Goal: Task Accomplishment & Management: Use online tool/utility

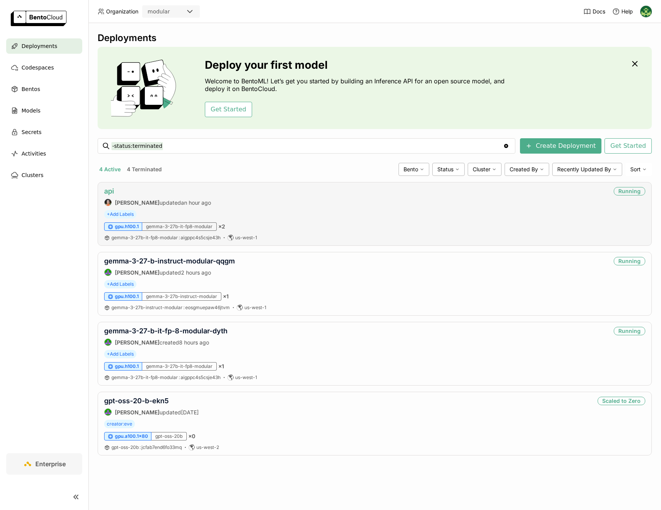
click at [111, 193] on link "api" at bounding box center [109, 191] width 10 height 8
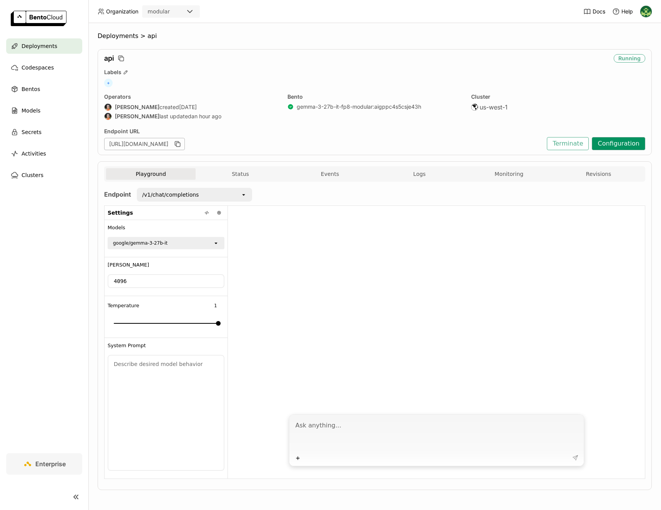
click at [605, 142] on button "Configuration" at bounding box center [618, 143] width 53 height 13
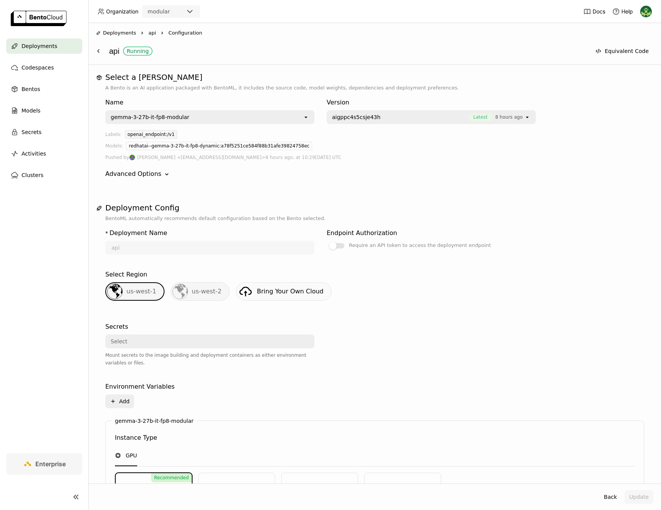
scroll to position [215, 0]
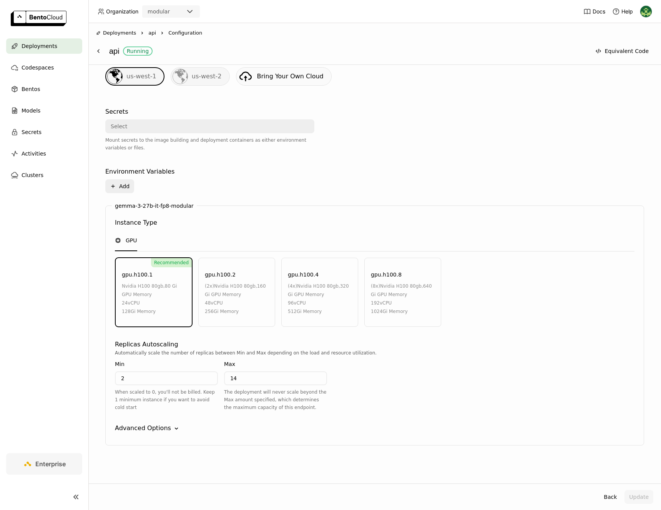
click at [155, 427] on div "Advanced Options" at bounding box center [143, 428] width 56 height 9
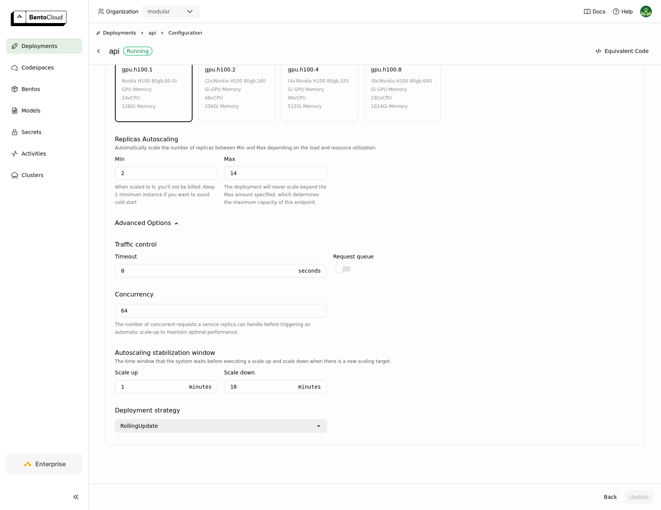
scroll to position [0, 0]
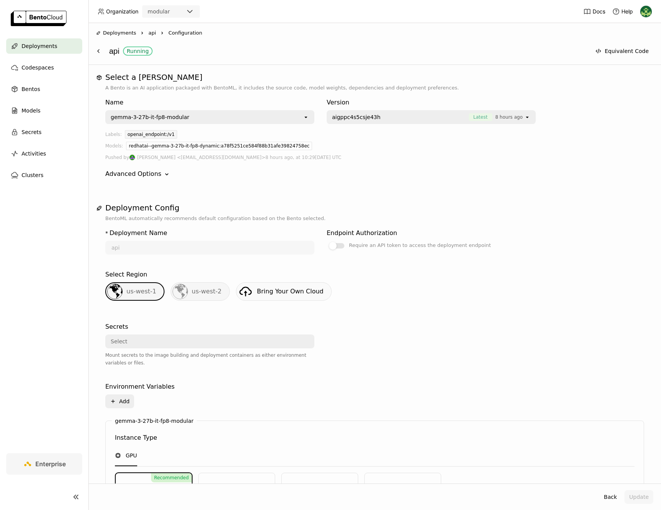
click at [62, 43] on div "Deployments" at bounding box center [44, 45] width 76 height 15
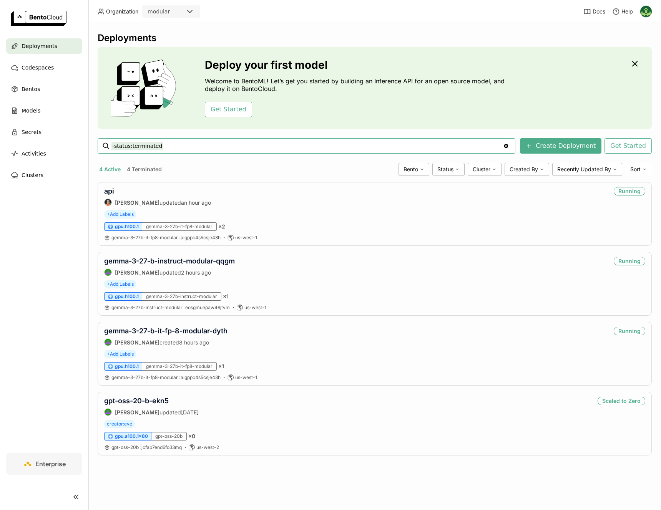
click at [53, 52] on div "Deployments" at bounding box center [44, 45] width 76 height 15
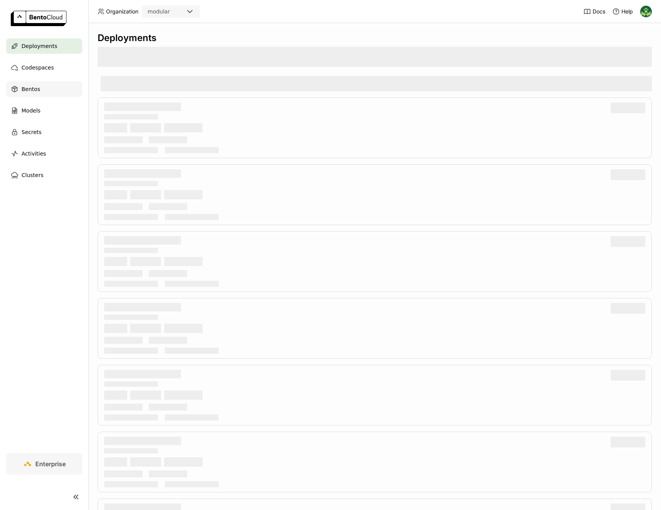
click at [38, 90] on span "Bentos" at bounding box center [31, 89] width 18 height 9
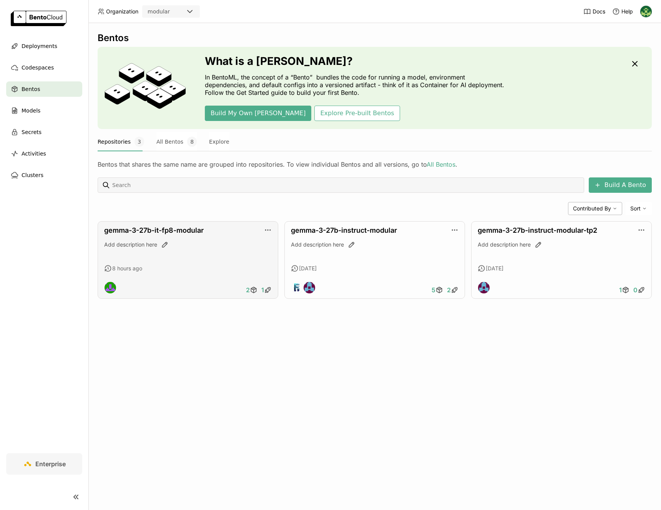
click at [223, 236] on div "gemma-3-27b-it-fp8-modular Add description here 8 hours ago 2 1" at bounding box center [188, 260] width 181 height 78
click at [193, 231] on link "gemma-3-27b-it-fp8-modular" at bounding box center [154, 230] width 100 height 8
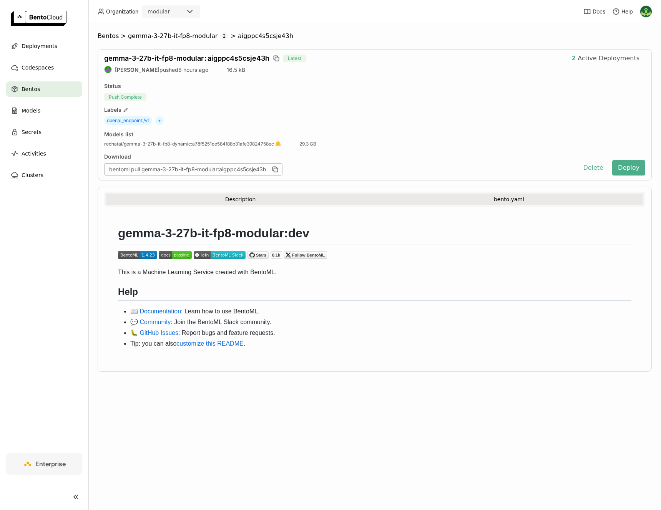
click at [499, 198] on button "bento.yaml" at bounding box center [509, 200] width 269 height 12
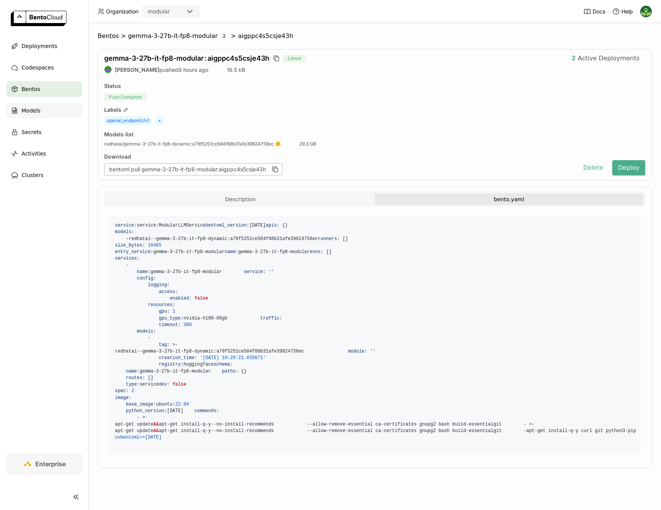
click at [30, 113] on span "Models" at bounding box center [31, 110] width 19 height 9
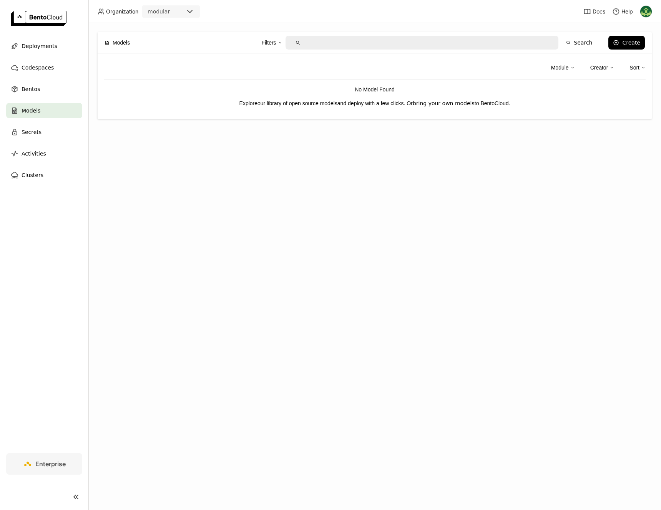
click at [35, 57] on ul "Deployments Codespaces Bentos Models Secrets Activities Clusters" at bounding box center [44, 110] width 88 height 145
click at [35, 63] on span "Codespaces" at bounding box center [38, 67] width 32 height 9
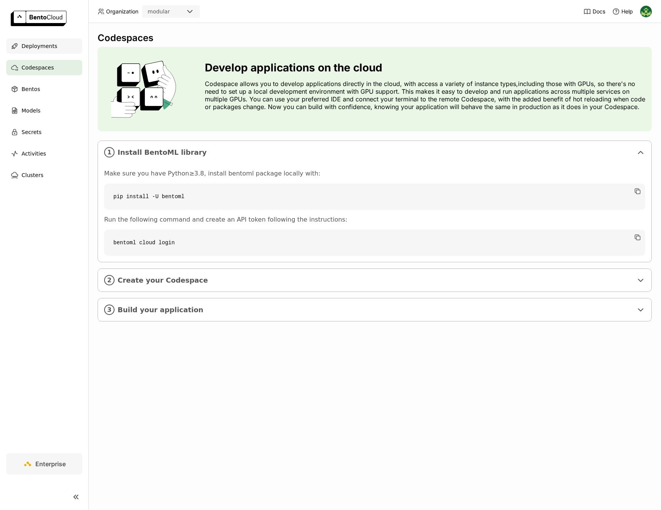
click at [55, 50] on div "Deployments" at bounding box center [44, 45] width 76 height 15
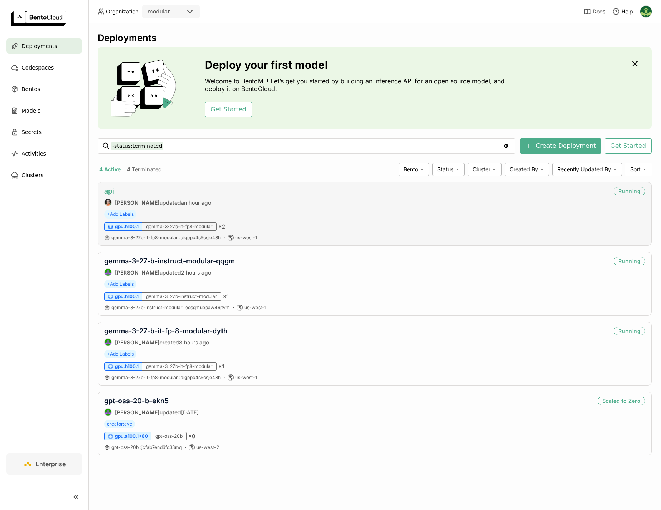
click at [110, 190] on link "api" at bounding box center [109, 191] width 10 height 8
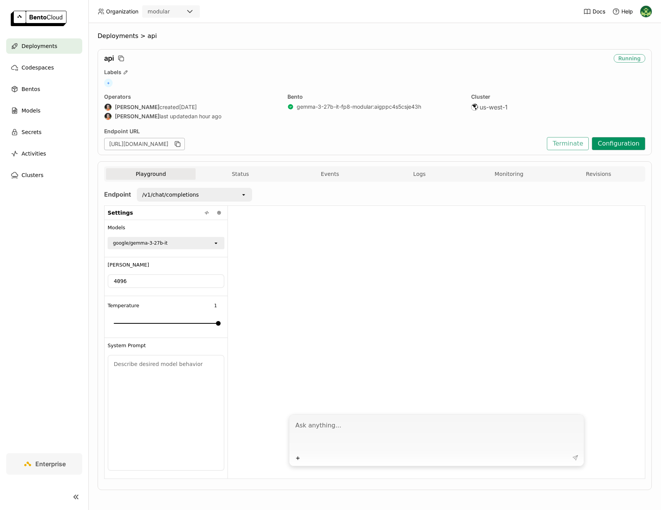
click at [607, 145] on button "Configuration" at bounding box center [618, 143] width 53 height 13
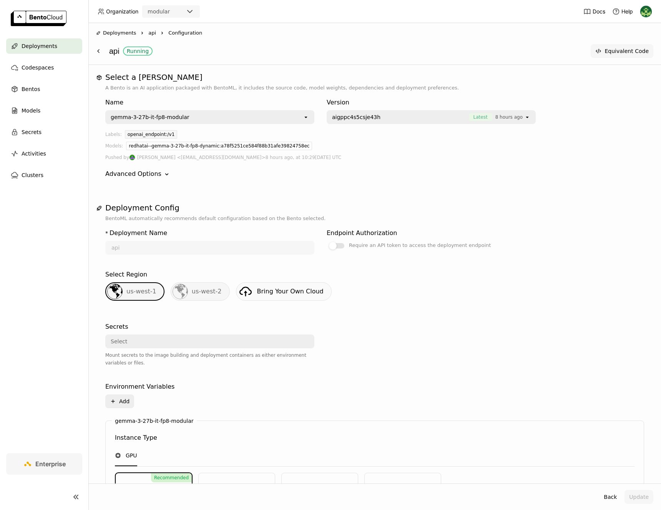
click at [629, 49] on button "Equivalent Code" at bounding box center [622, 51] width 63 height 14
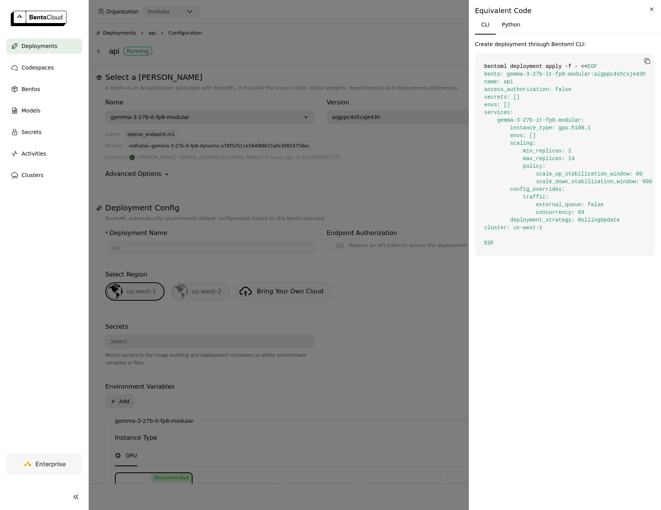
click at [653, 7] on icon "Close" at bounding box center [652, 9] width 8 height 9
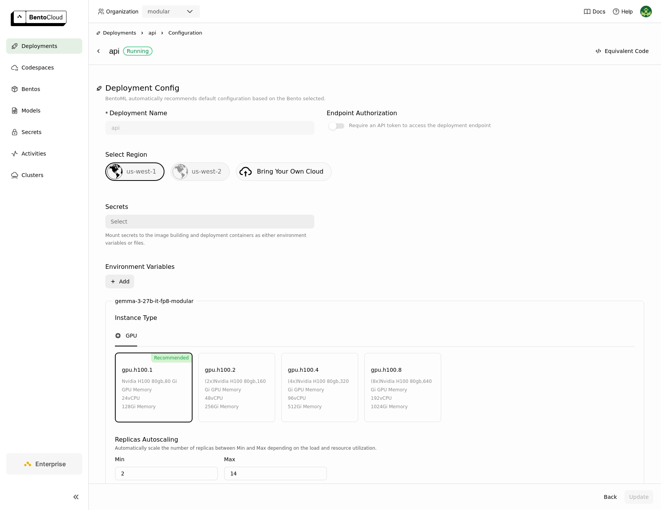
scroll to position [215, 0]
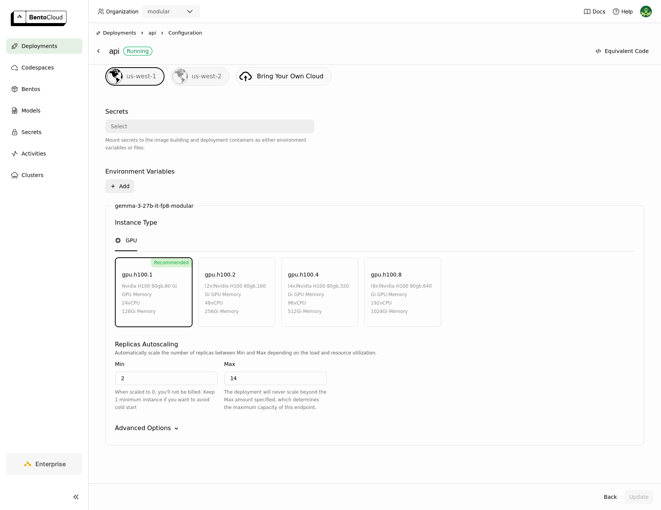
click at [173, 427] on icon "Down" at bounding box center [177, 429] width 8 height 8
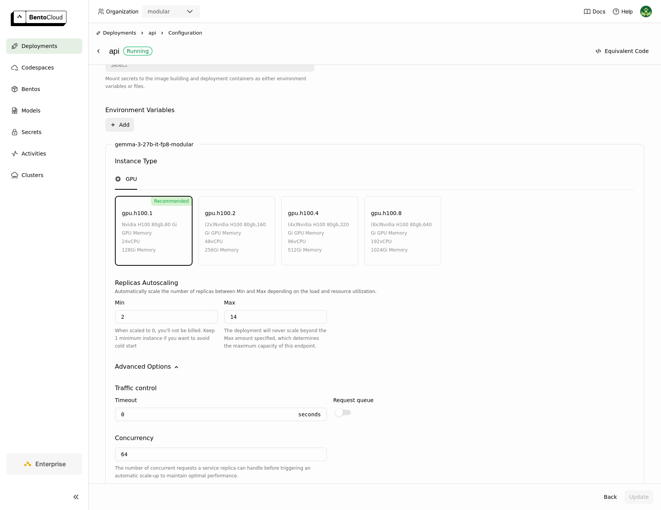
scroll to position [0, 0]
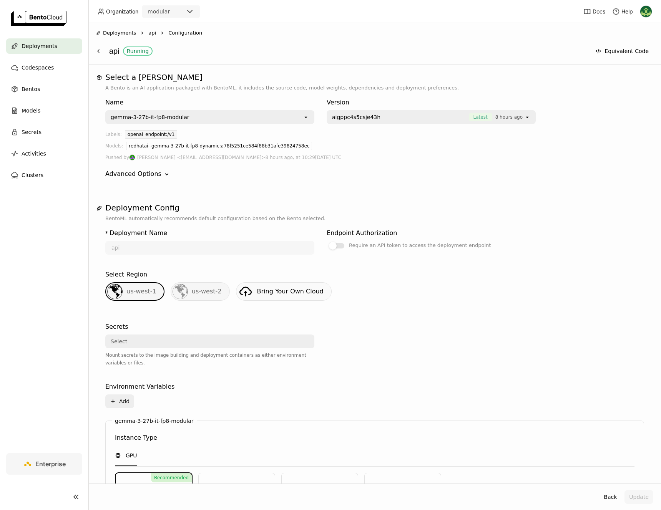
click at [166, 178] on icon "Down" at bounding box center [167, 175] width 8 height 8
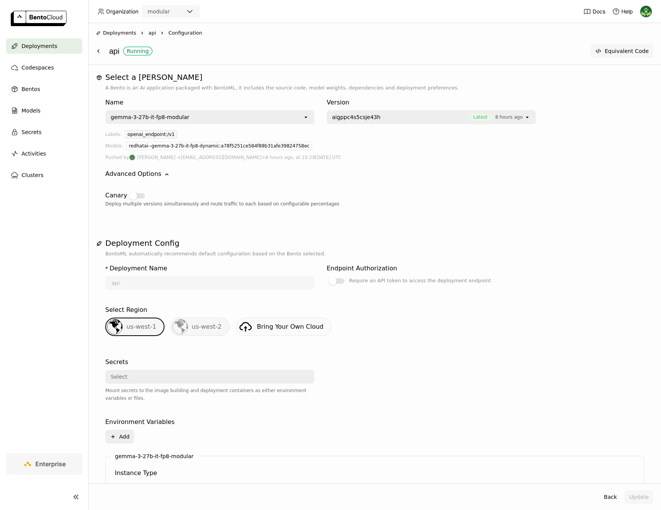
click at [615, 49] on button "Equivalent Code" at bounding box center [622, 51] width 63 height 14
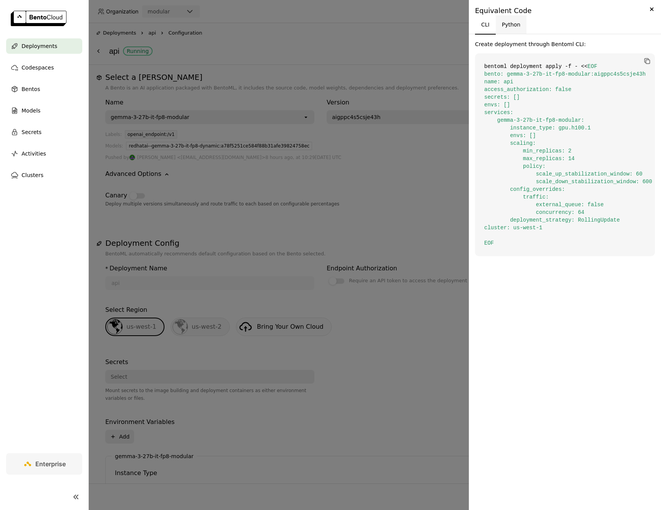
click at [505, 29] on button "Python" at bounding box center [511, 24] width 31 height 18
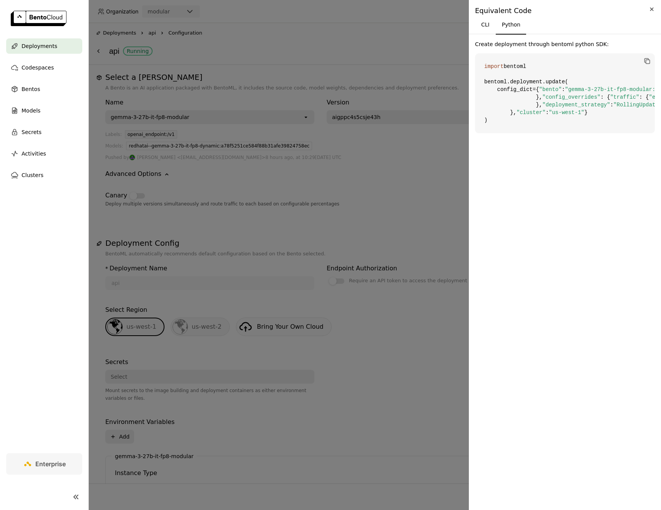
click at [653, 11] on icon "Close" at bounding box center [652, 9] width 8 height 9
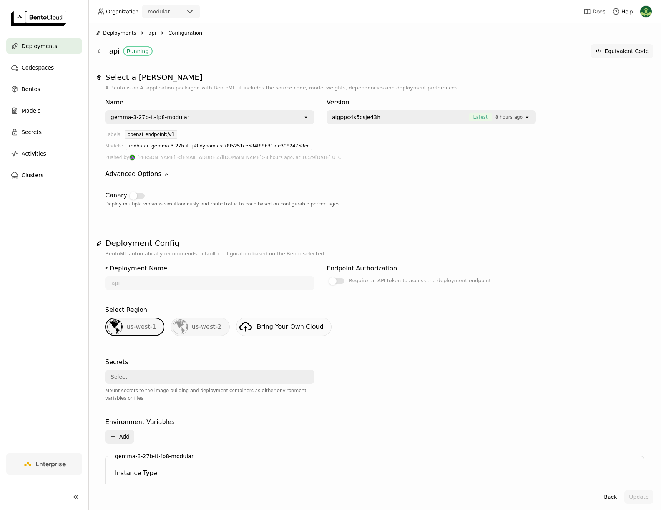
click at [608, 52] on button "Equivalent Code" at bounding box center [622, 51] width 63 height 14
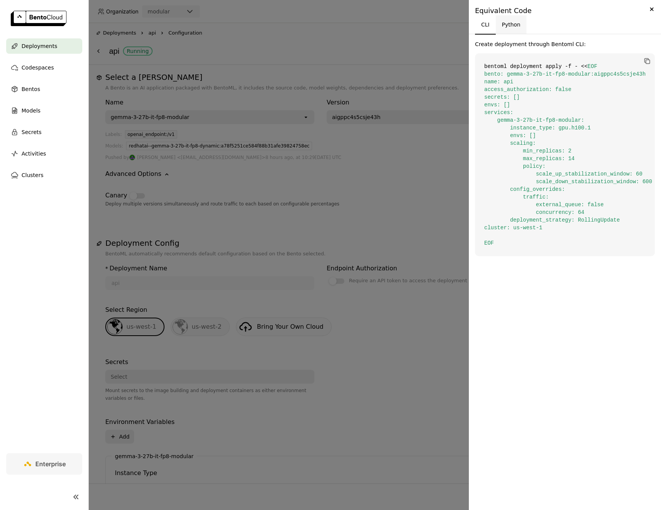
click at [508, 25] on button "Python" at bounding box center [511, 24] width 31 height 18
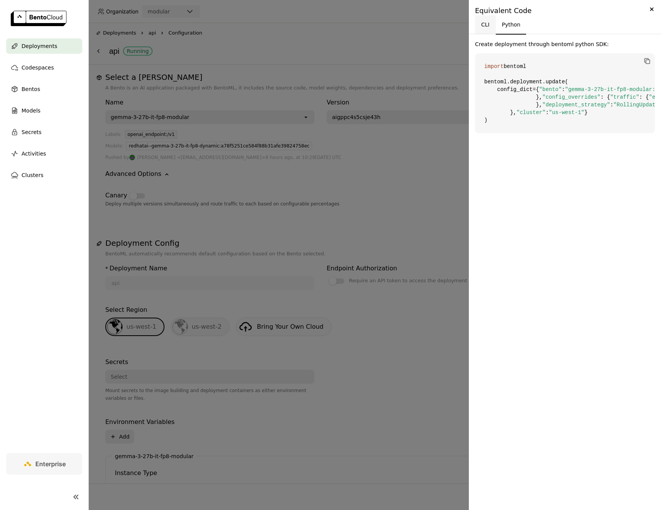
click at [493, 24] on button "CLI" at bounding box center [485, 24] width 21 height 18
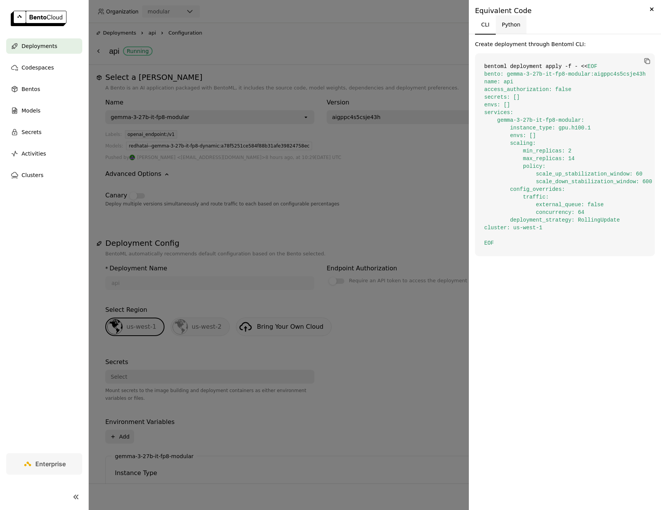
click at [524, 24] on button "Python" at bounding box center [511, 24] width 31 height 18
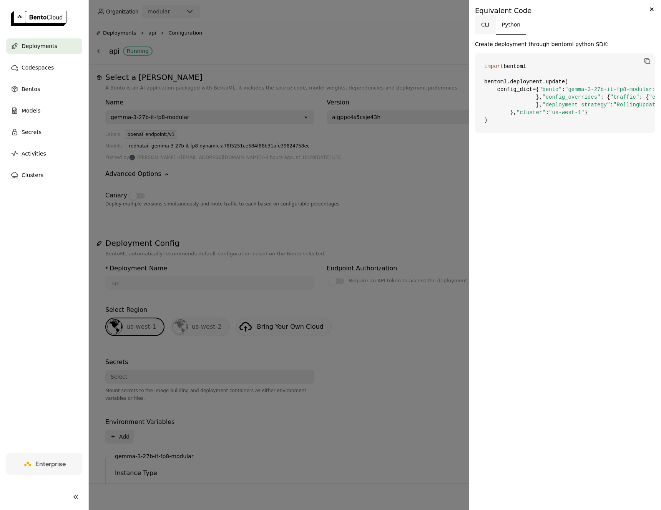
click at [492, 23] on button "CLI" at bounding box center [485, 24] width 21 height 18
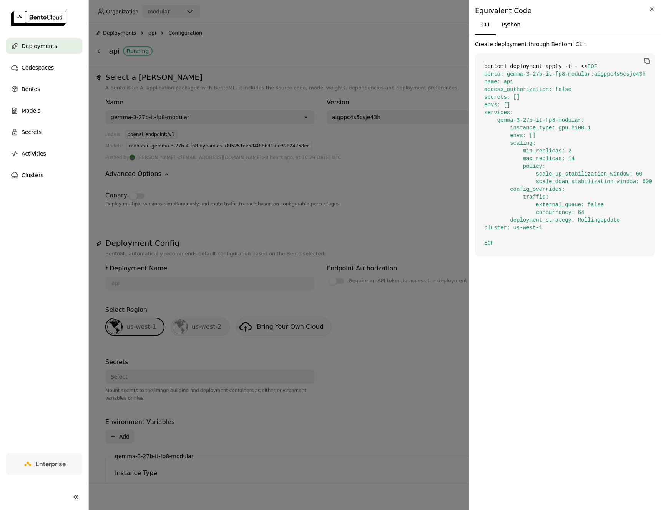
click at [655, 7] on icon "Close" at bounding box center [652, 9] width 8 height 9
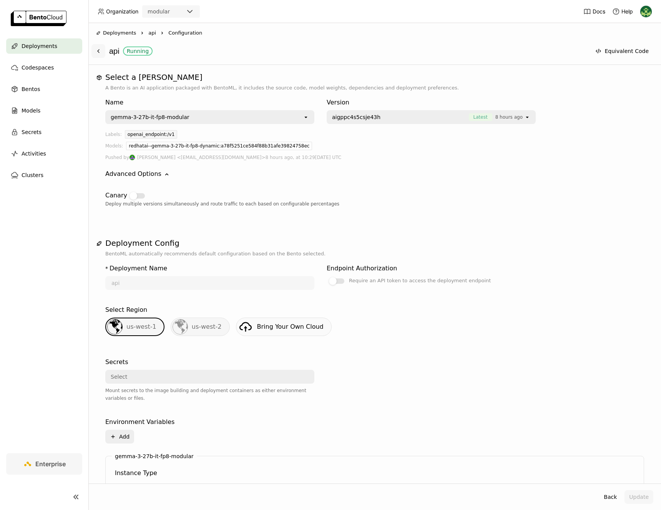
click at [98, 55] on button at bounding box center [98, 51] width 14 height 14
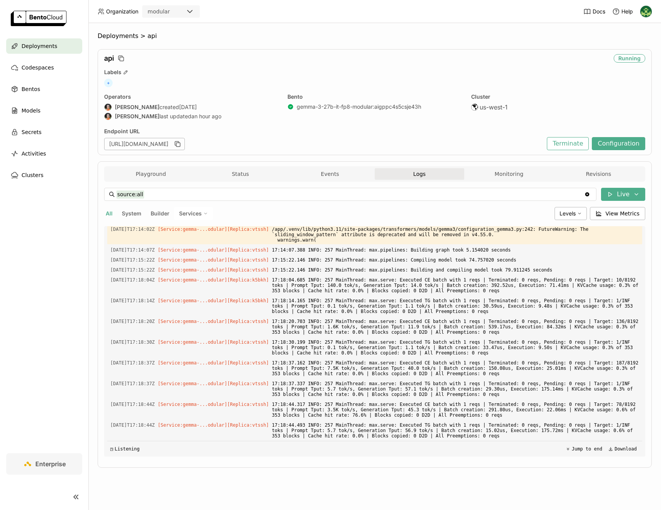
scroll to position [1782, 0]
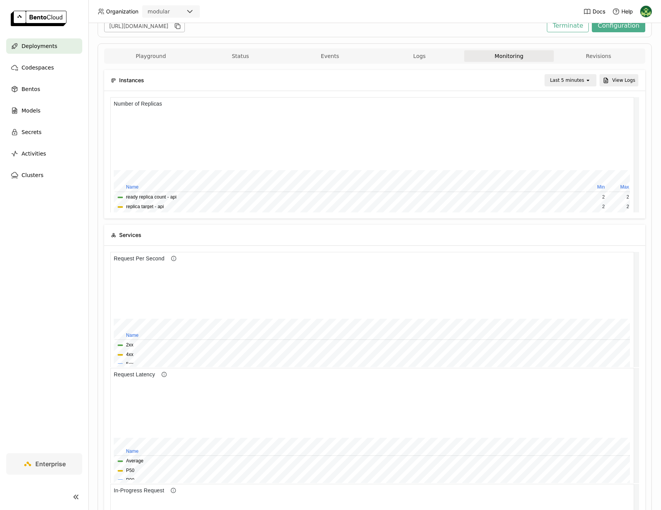
scroll to position [100, 0]
